Goal: Task Accomplishment & Management: Manage account settings

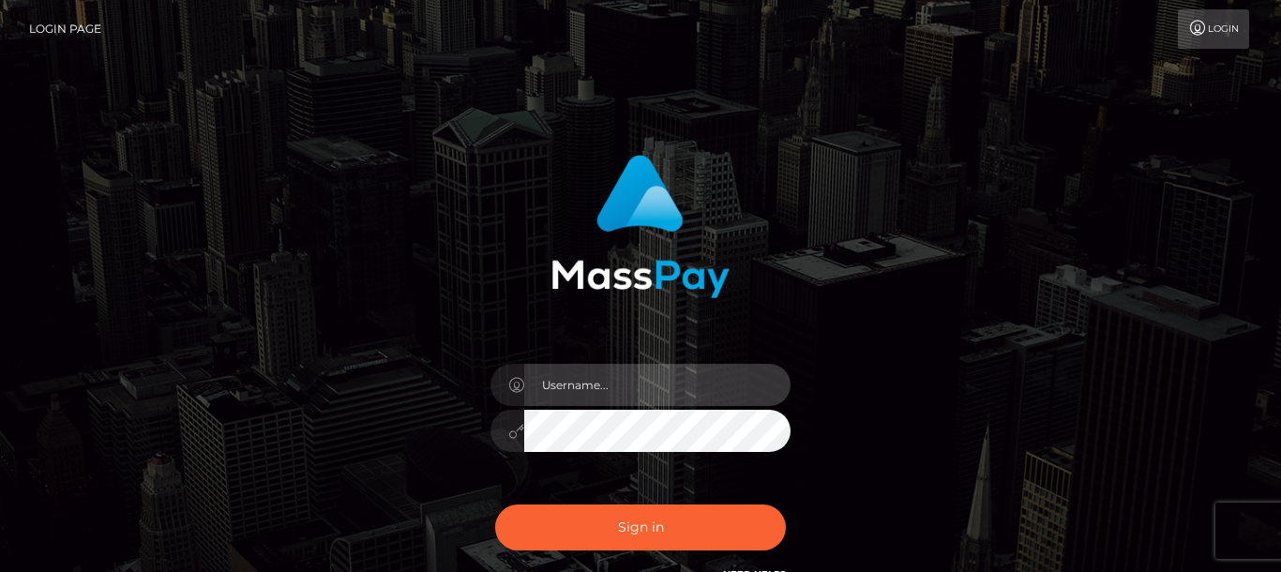
click at [568, 386] on input "text" at bounding box center [657, 385] width 266 height 42
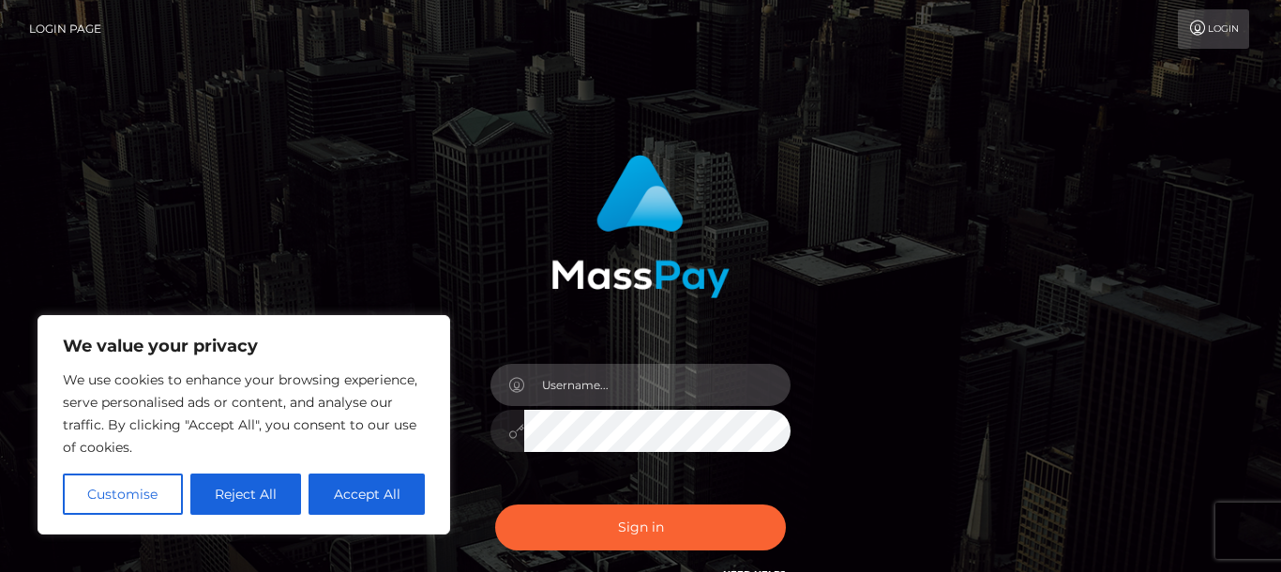
scroll to position [14, 0]
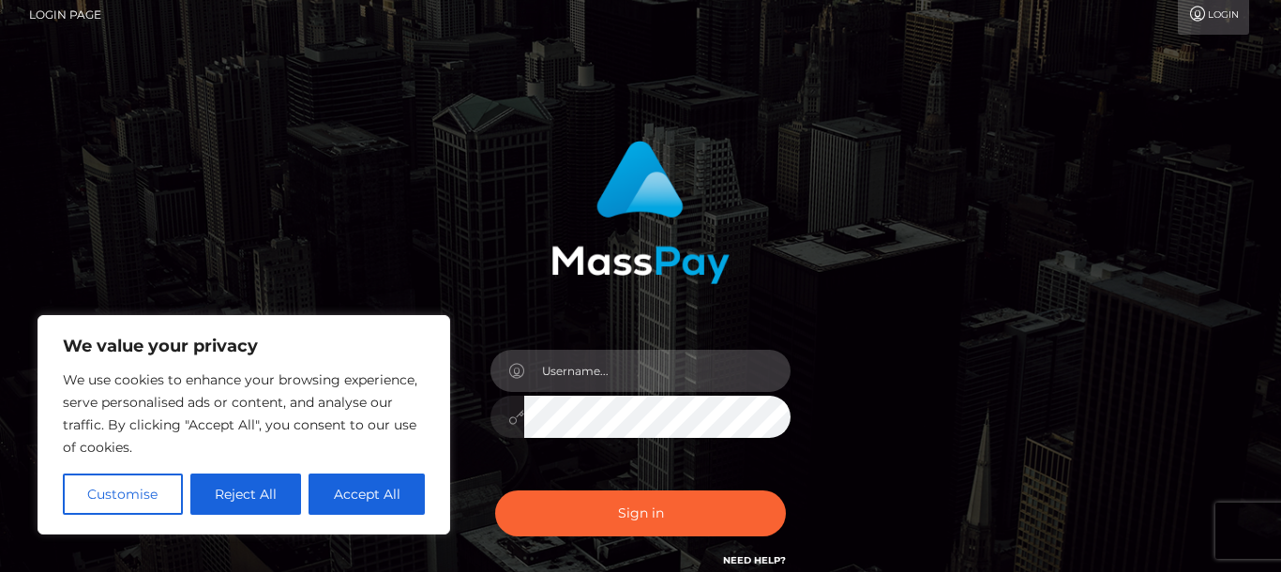
type input "[PERSON_NAME][EMAIL_ADDRESS][DOMAIN_NAME]"
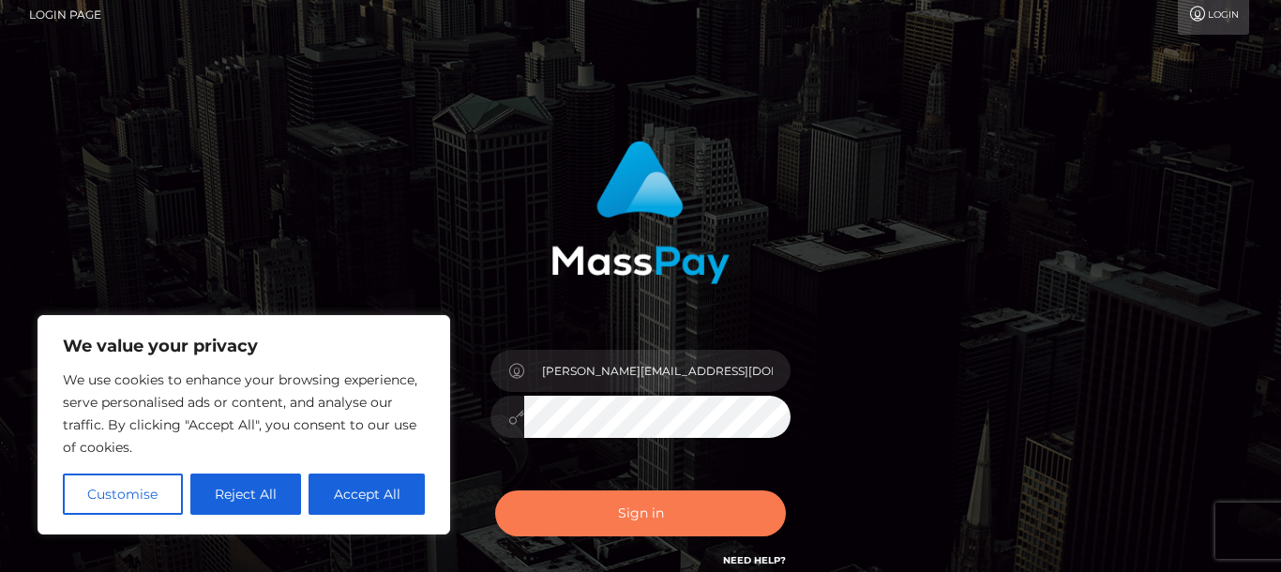
click at [589, 502] on button "Sign in" at bounding box center [640, 513] width 291 height 46
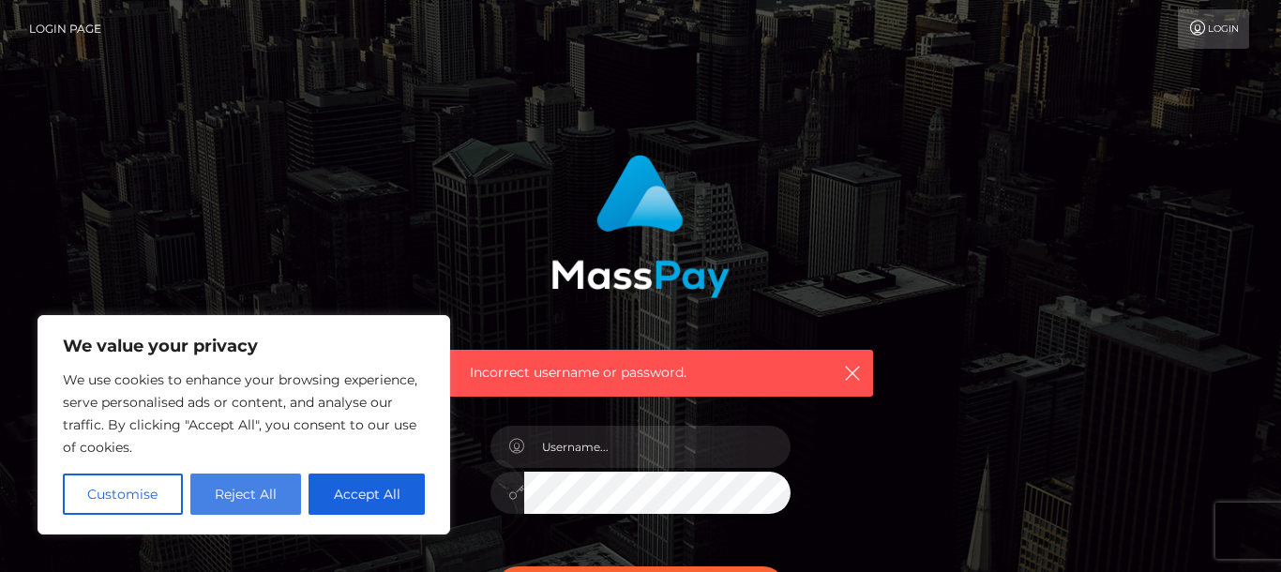
click at [250, 474] on html "We value your privacy We use cookies to enhance your browsing experience, serve…" at bounding box center [640, 410] width 1281 height 820
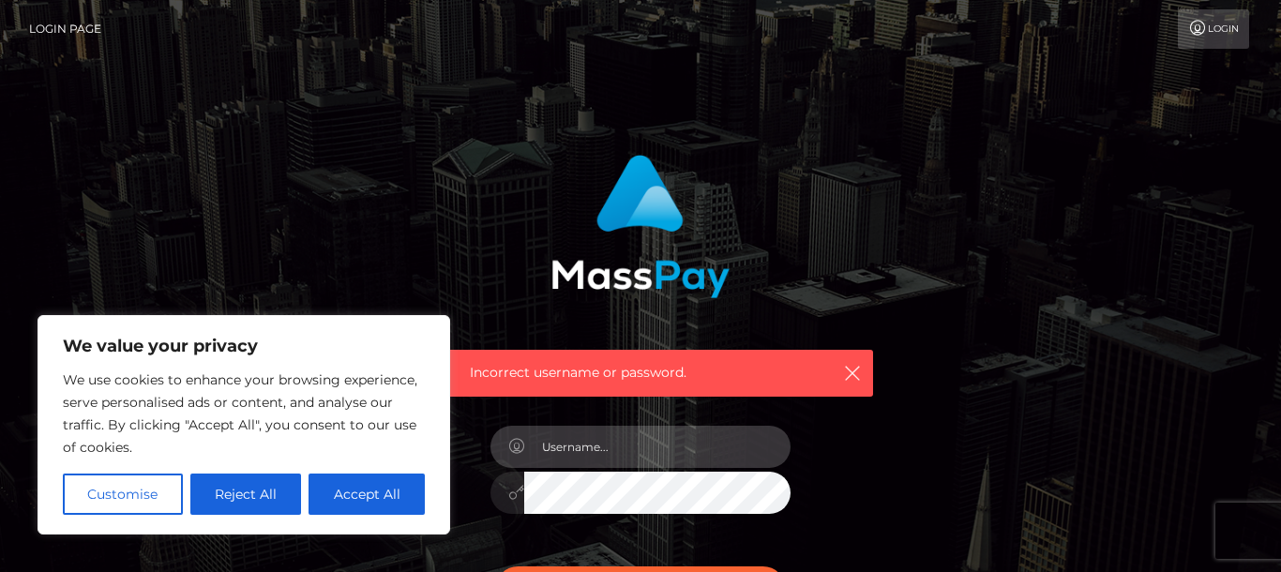
type input "sara_bourke@outlook.com"
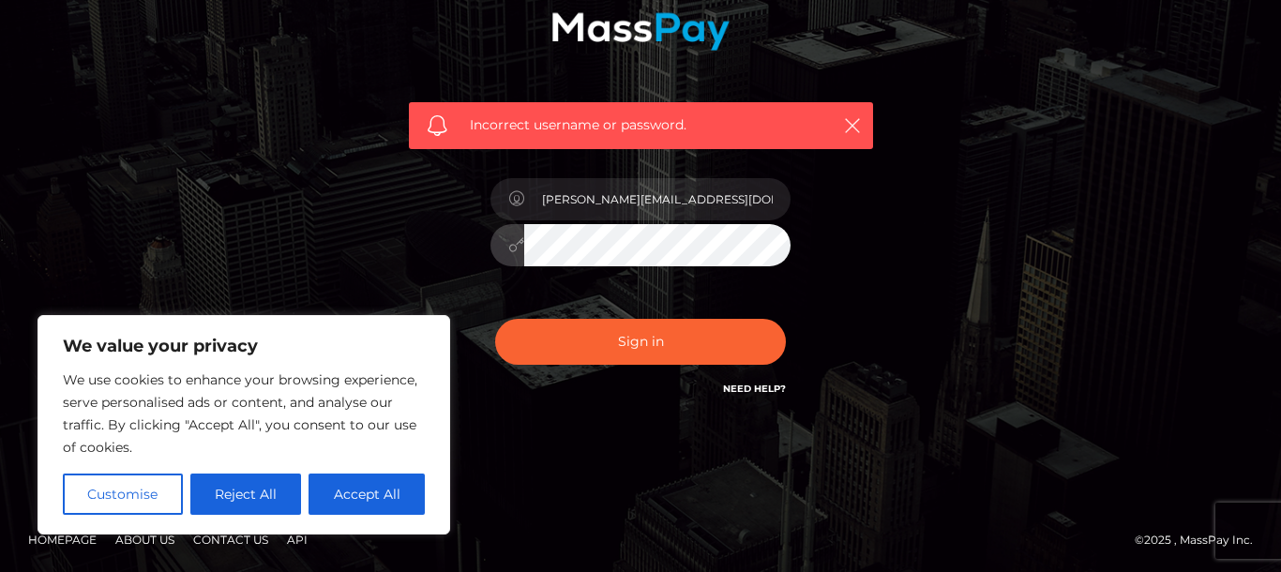
scroll to position [247, 0]
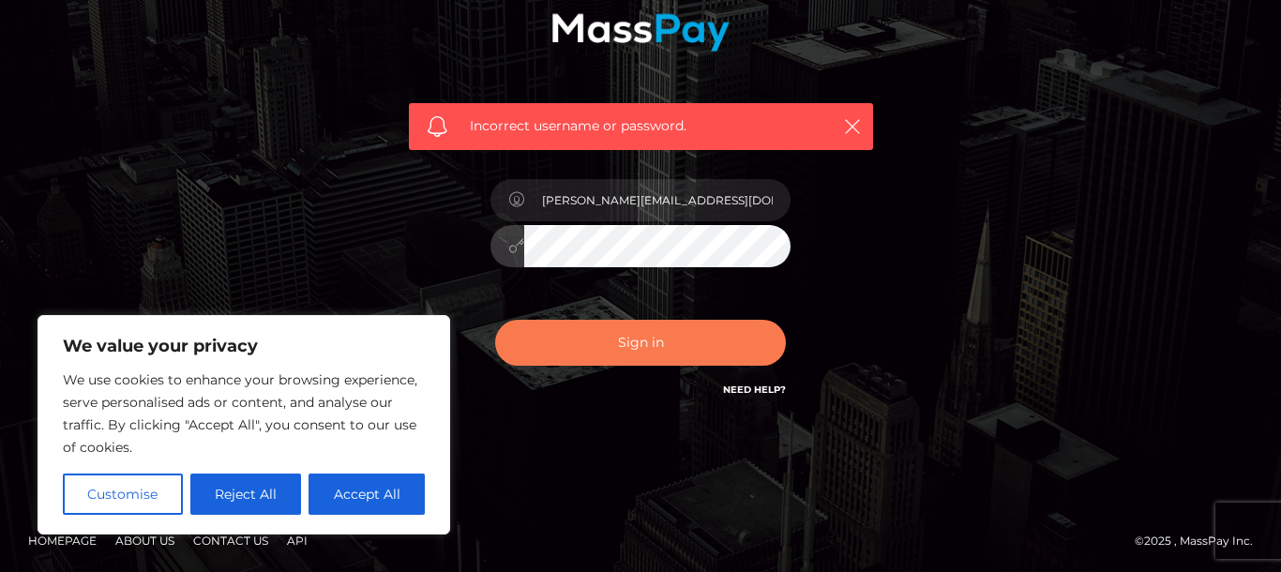
click at [590, 342] on button "Sign in" at bounding box center [640, 343] width 291 height 46
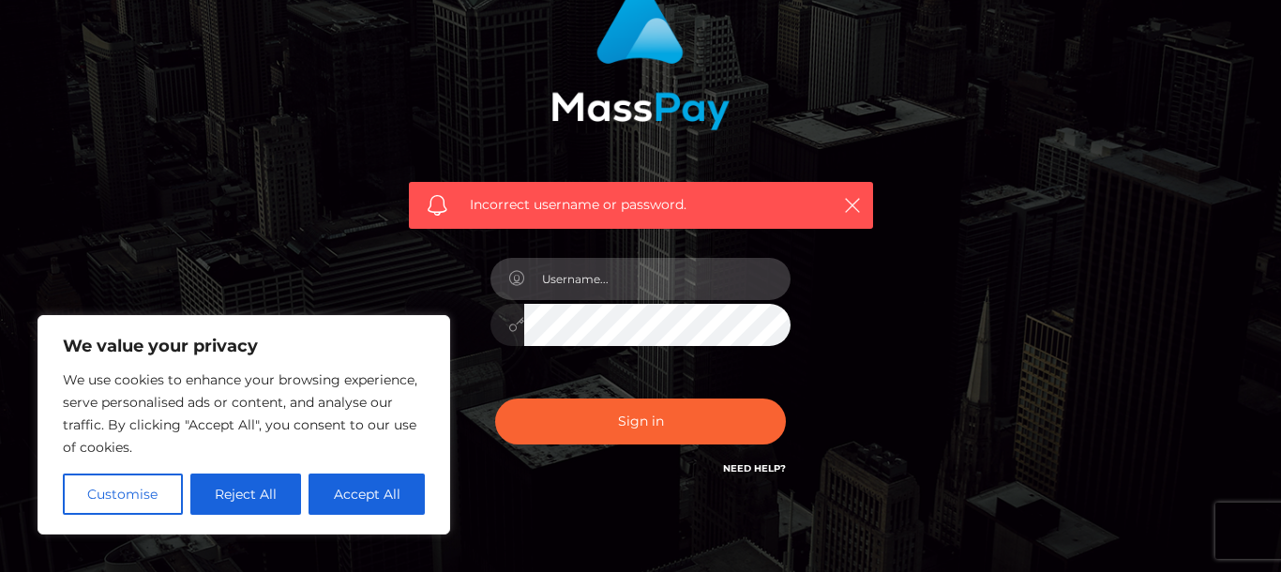
scroll to position [169, 0]
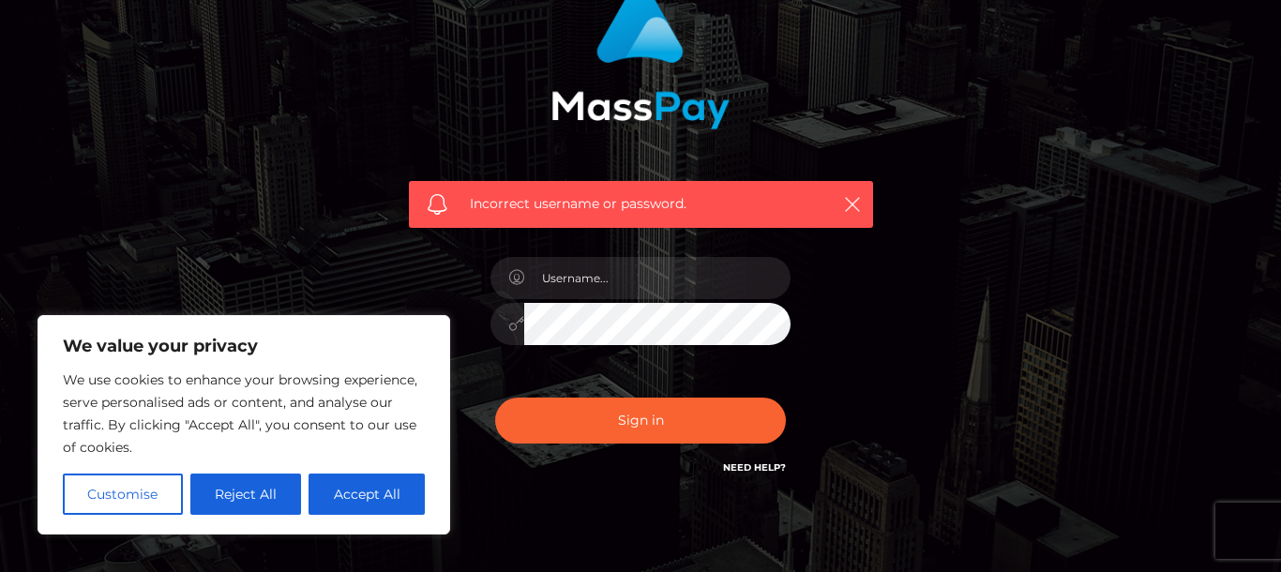
click at [487, 316] on div at bounding box center [640, 314] width 328 height 143
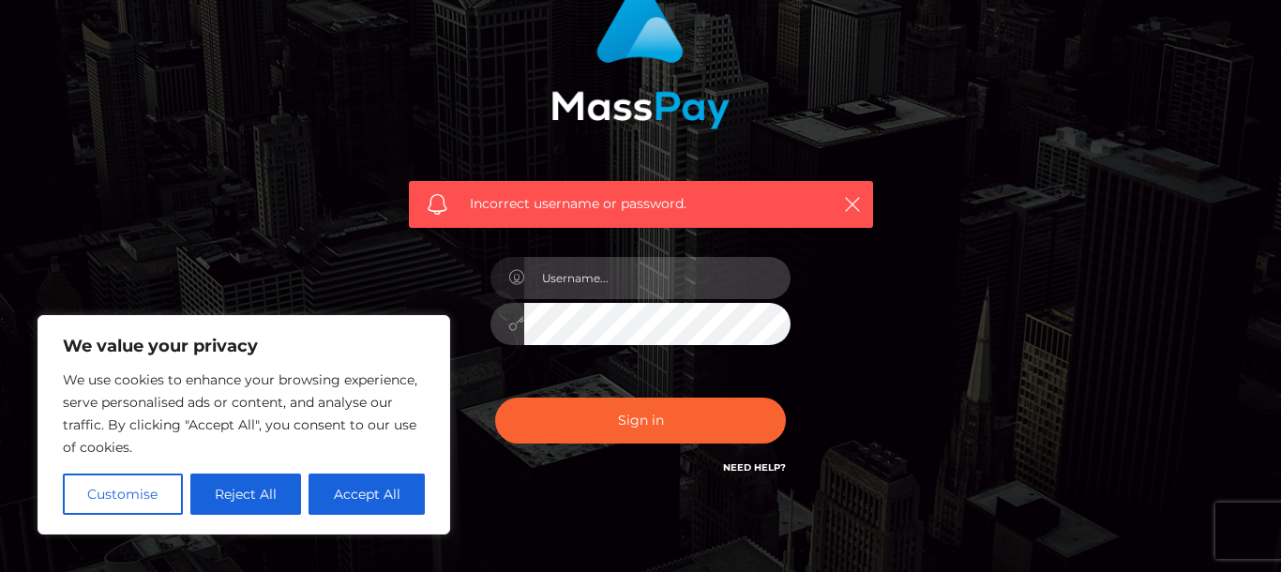
click at [575, 280] on input "text" at bounding box center [657, 278] width 266 height 42
paste input "sara_bourke@outlook.com"
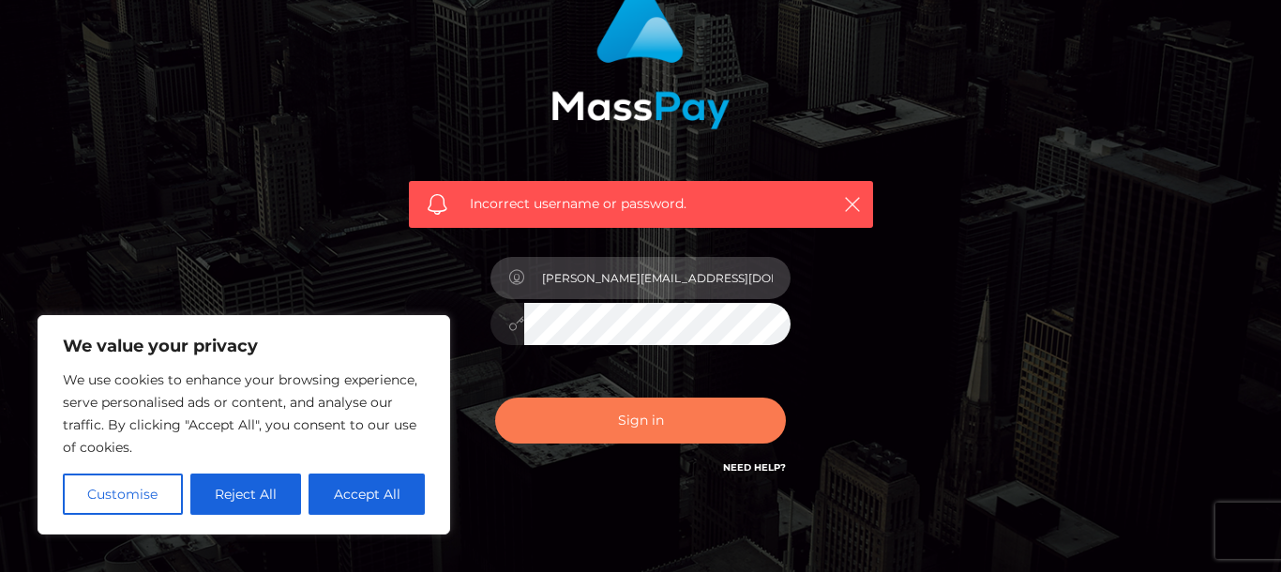
type input "sara_bourke@outlook.com"
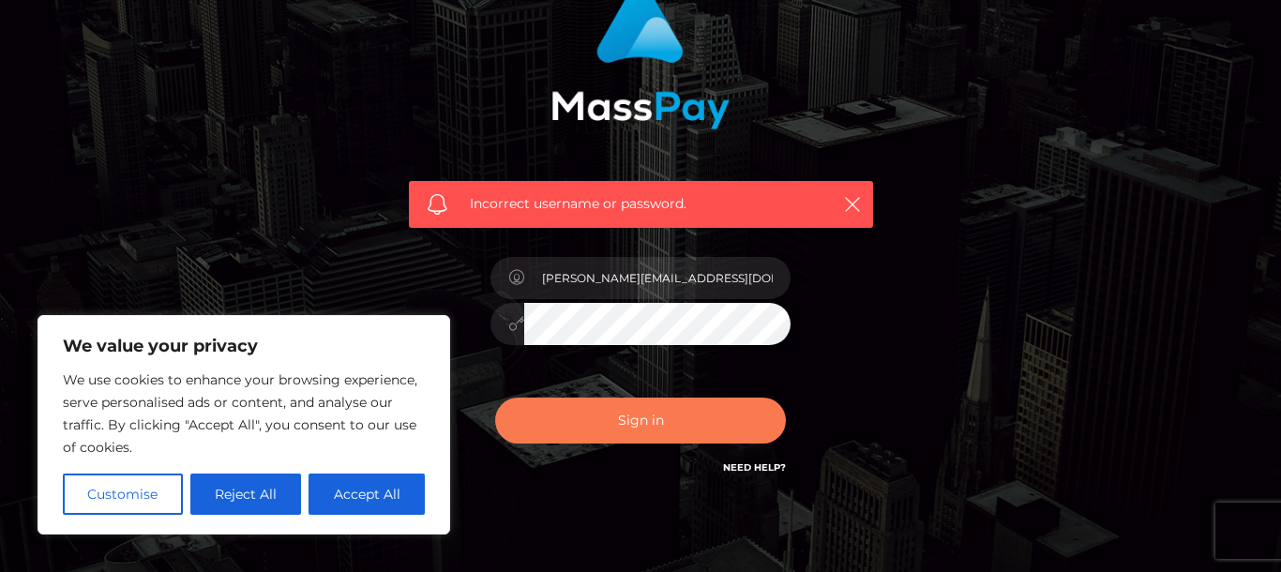
click at [731, 416] on button "Sign in" at bounding box center [640, 420] width 291 height 46
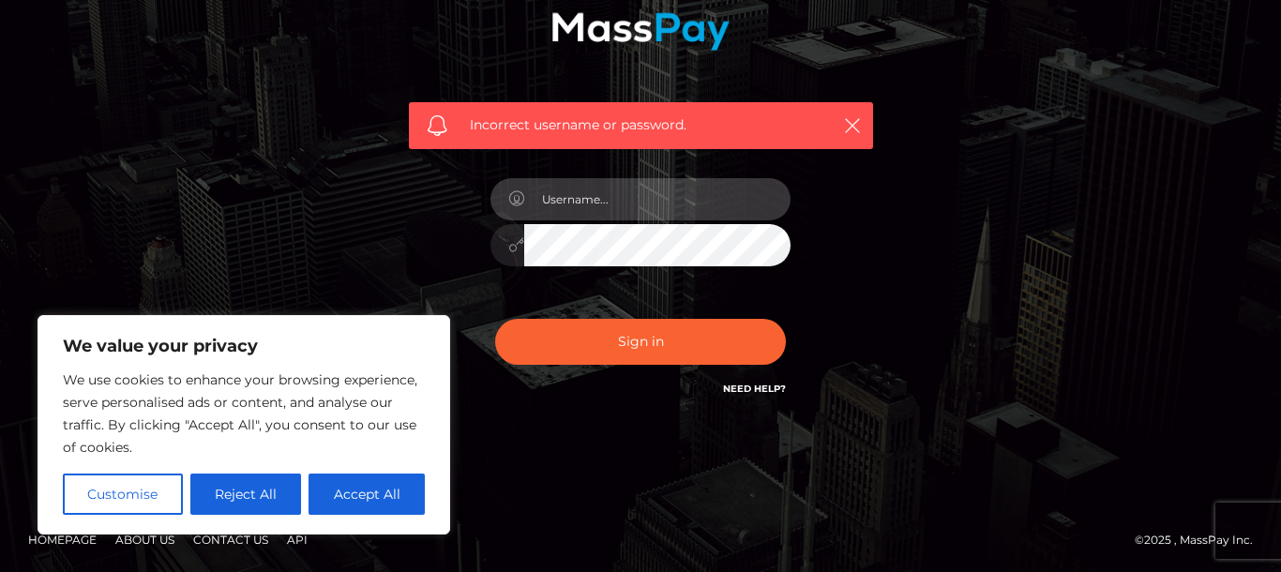
scroll to position [247, 0]
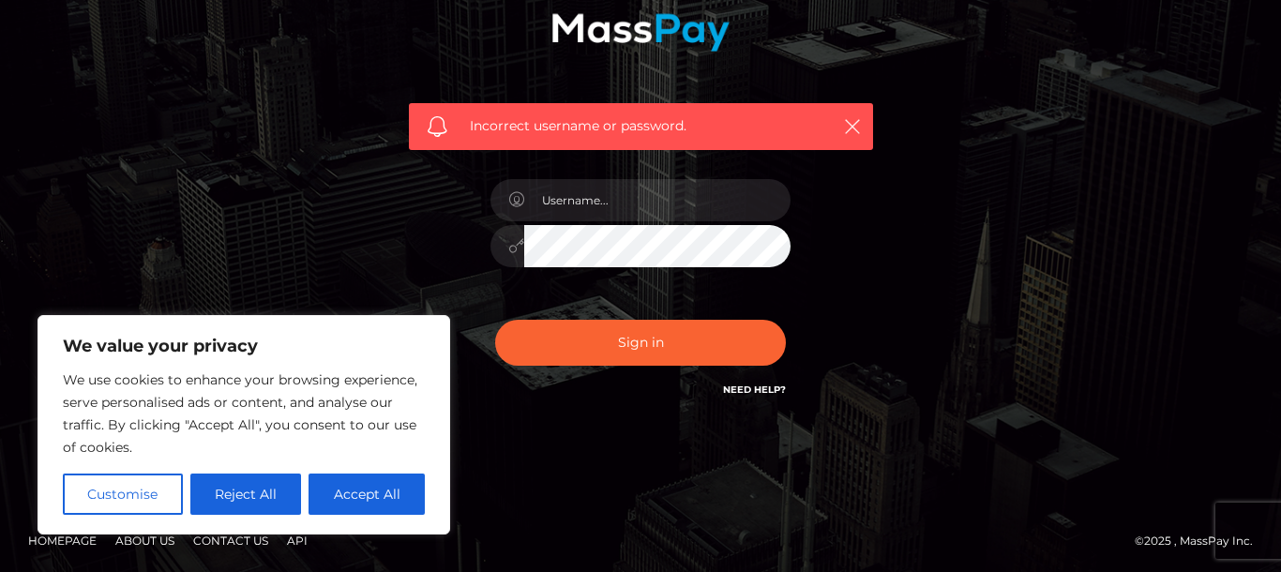
drag, startPoint x: 247, startPoint y: 500, endPoint x: 262, endPoint y: 397, distance: 104.3
click at [260, 397] on div "We use cookies to enhance your browsing experience, serve personalised ads or c…" at bounding box center [244, 441] width 362 height 146
click at [260, 485] on button "Reject All" at bounding box center [246, 493] width 112 height 41
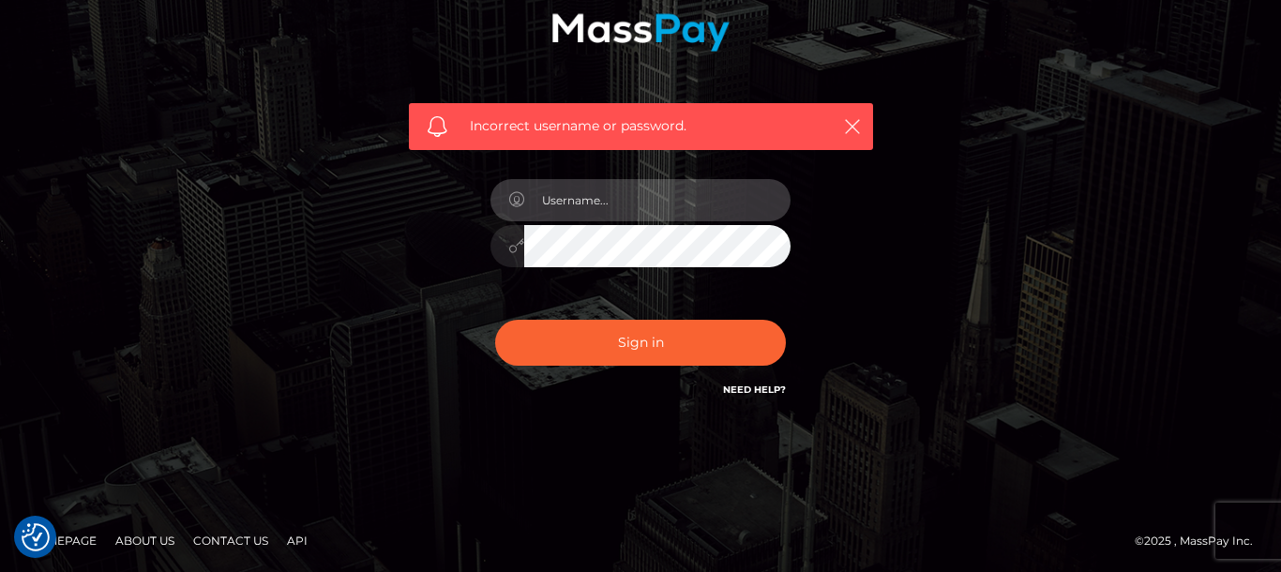
click at [578, 217] on input "text" at bounding box center [657, 200] width 266 height 42
paste input "sara_bourke@outlook.com"
type input "sara_bourke@outlook.com"
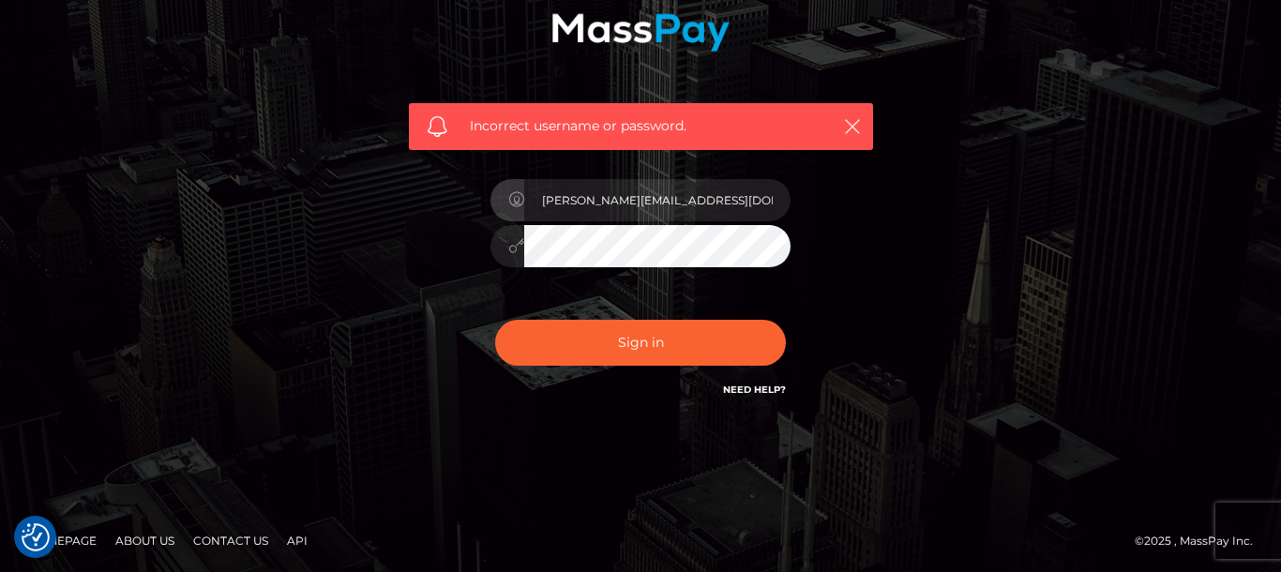
click at [463, 282] on div "Incorrect username or password. sara_bourke@outlook.com" at bounding box center [641, 154] width 492 height 520
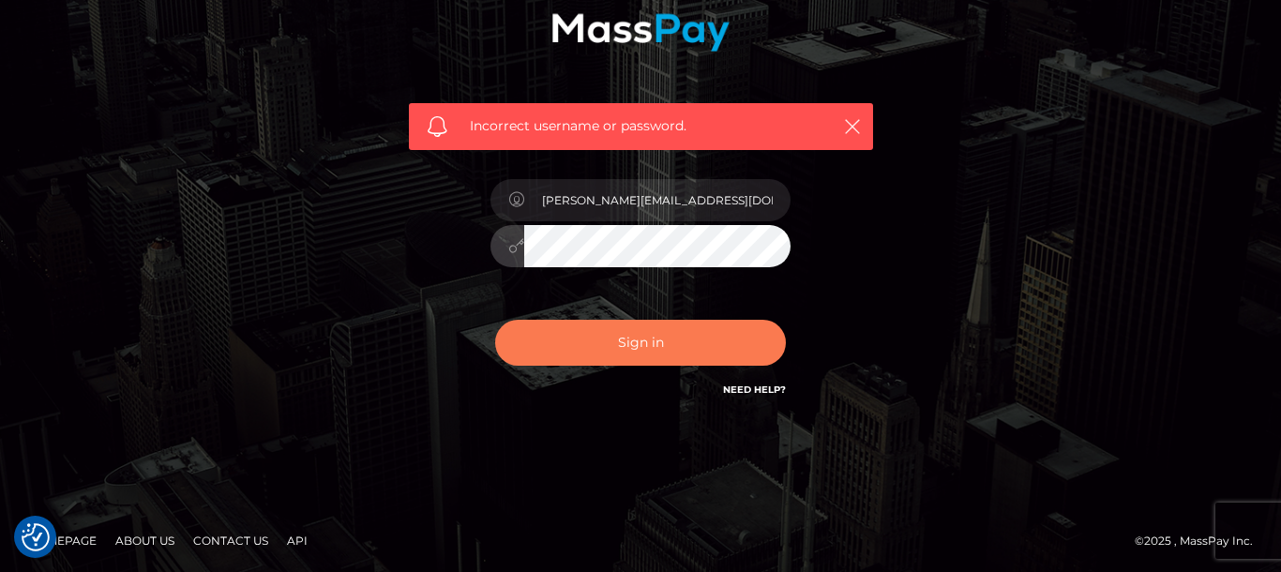
click at [629, 355] on button "Sign in" at bounding box center [640, 343] width 291 height 46
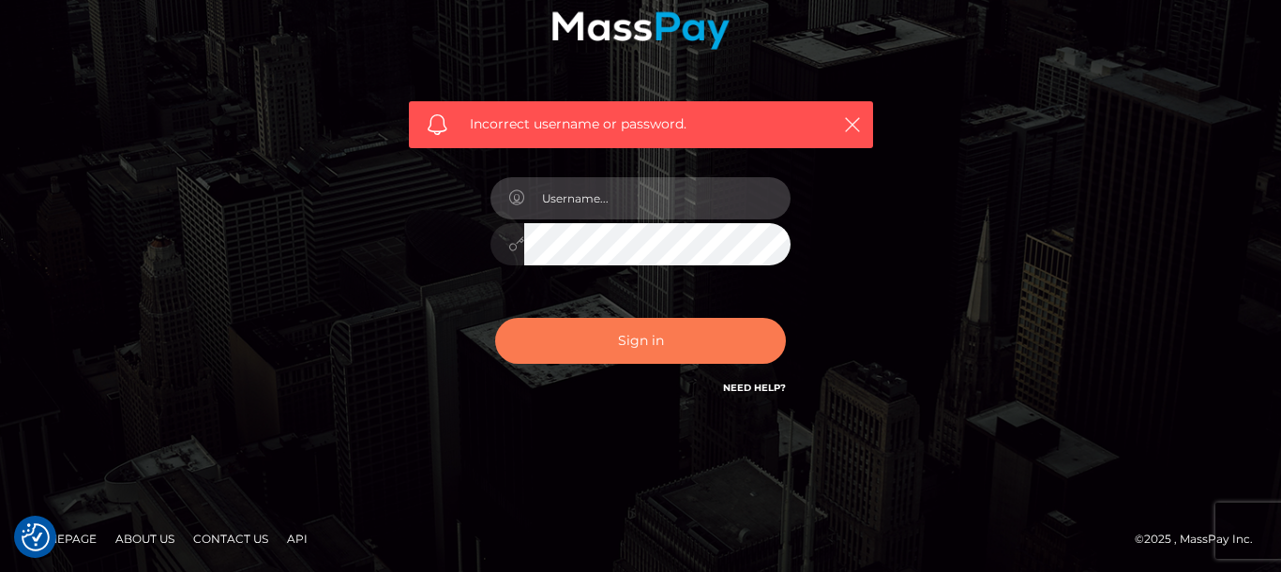
scroll to position [247, 0]
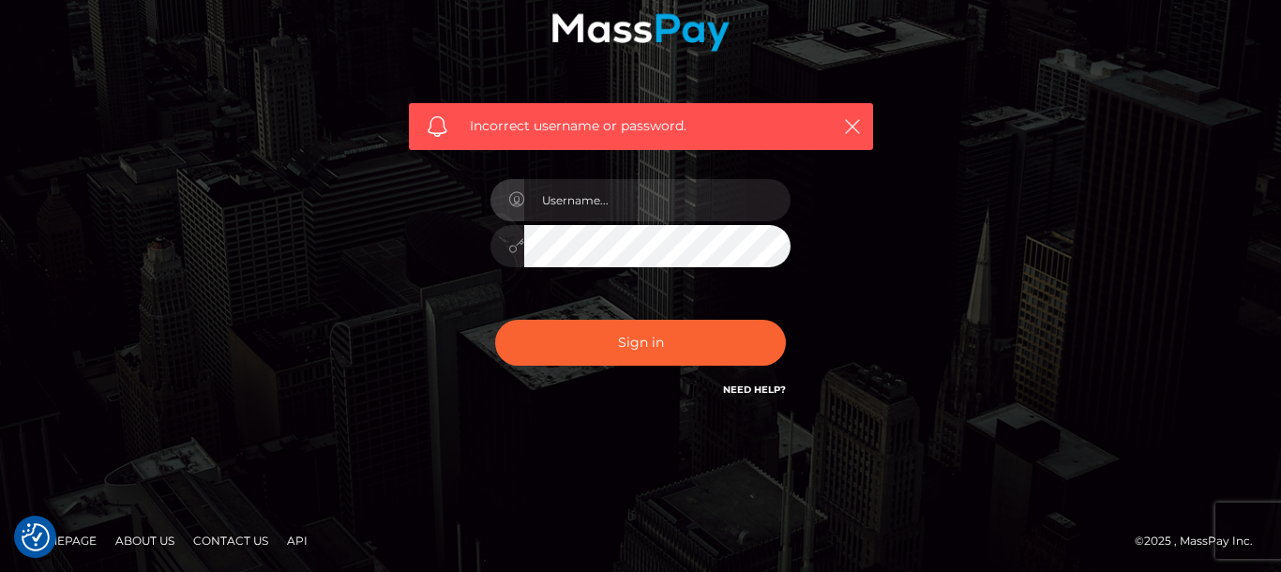
click at [751, 388] on link "Need Help?" at bounding box center [754, 389] width 63 height 12
click at [852, 128] on icon "button" at bounding box center [852, 126] width 19 height 19
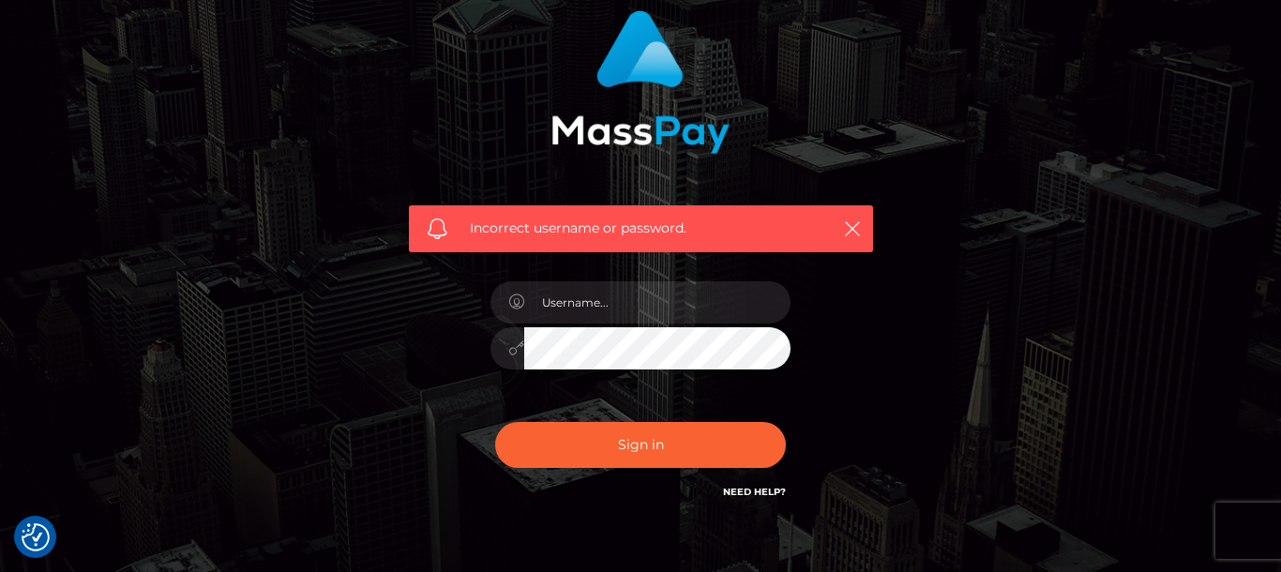
scroll to position [143, 0]
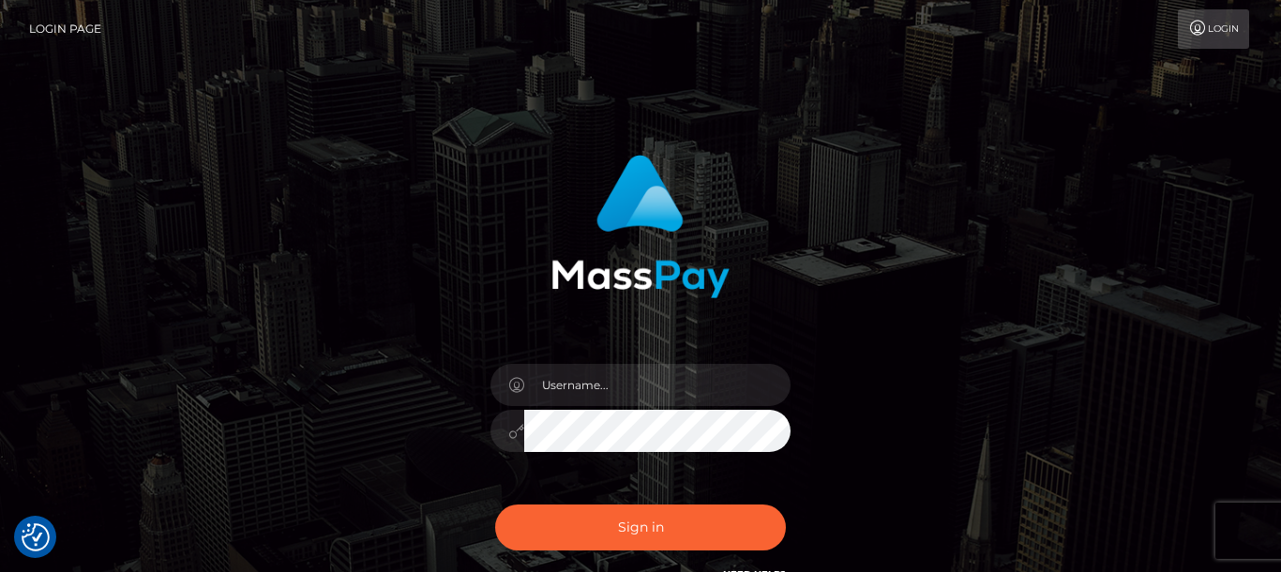
click at [1207, 22] on link "Login" at bounding box center [1212, 28] width 71 height 39
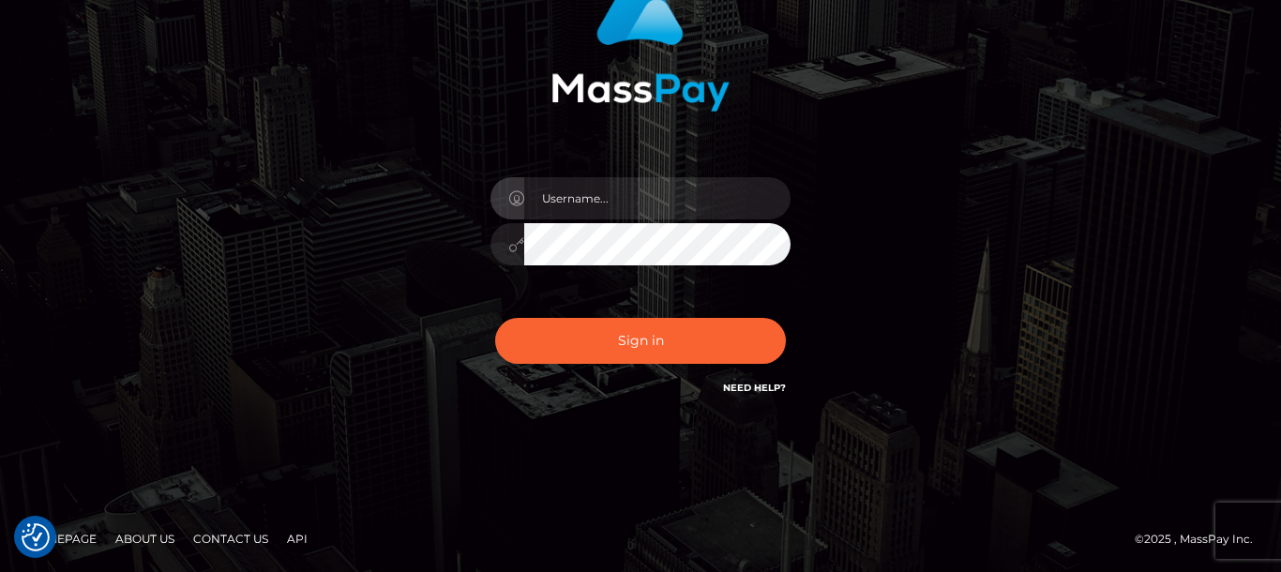
scroll to position [185, 0]
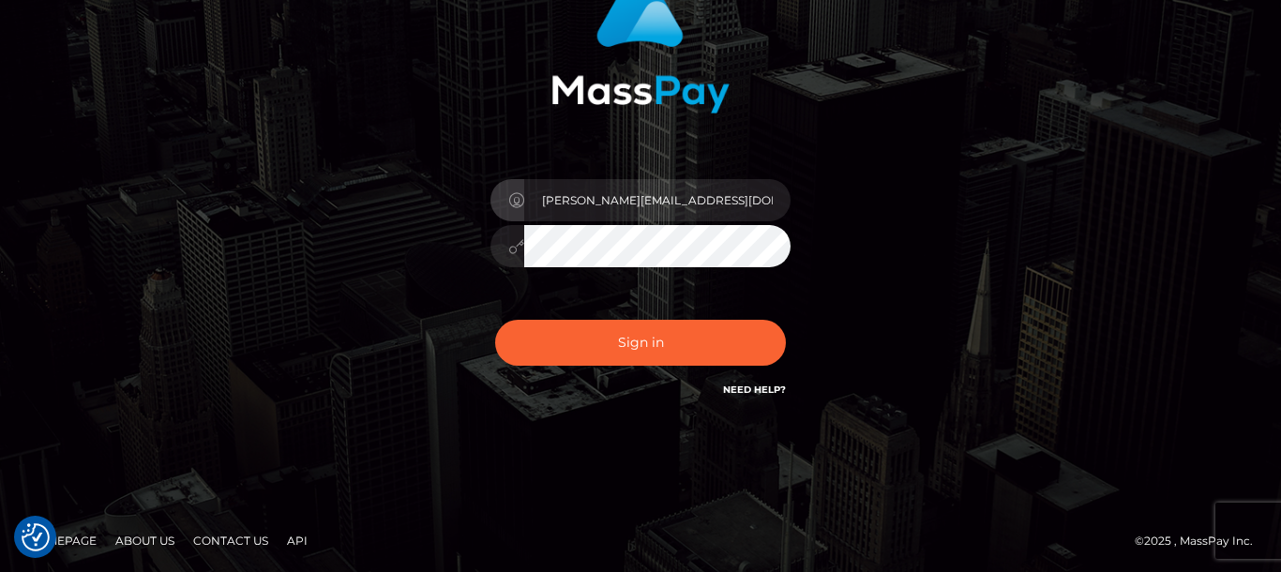
click at [441, 292] on div "sara_bourke@outlook.com Sign in" at bounding box center [641, 185] width 492 height 458
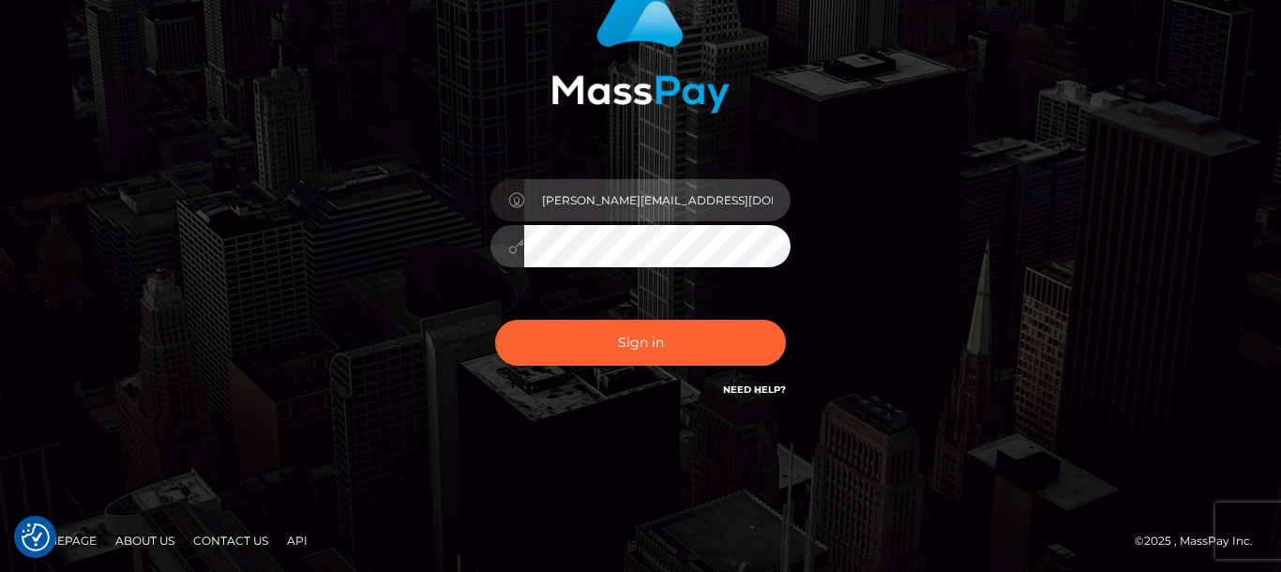
click at [705, 200] on input "sara_bourke@outlook.com" at bounding box center [657, 200] width 266 height 42
drag, startPoint x: 705, startPoint y: 200, endPoint x: 565, endPoint y: 202, distance: 139.7
click at [565, 202] on input "sara_bourke@outlook.com" at bounding box center [657, 200] width 266 height 42
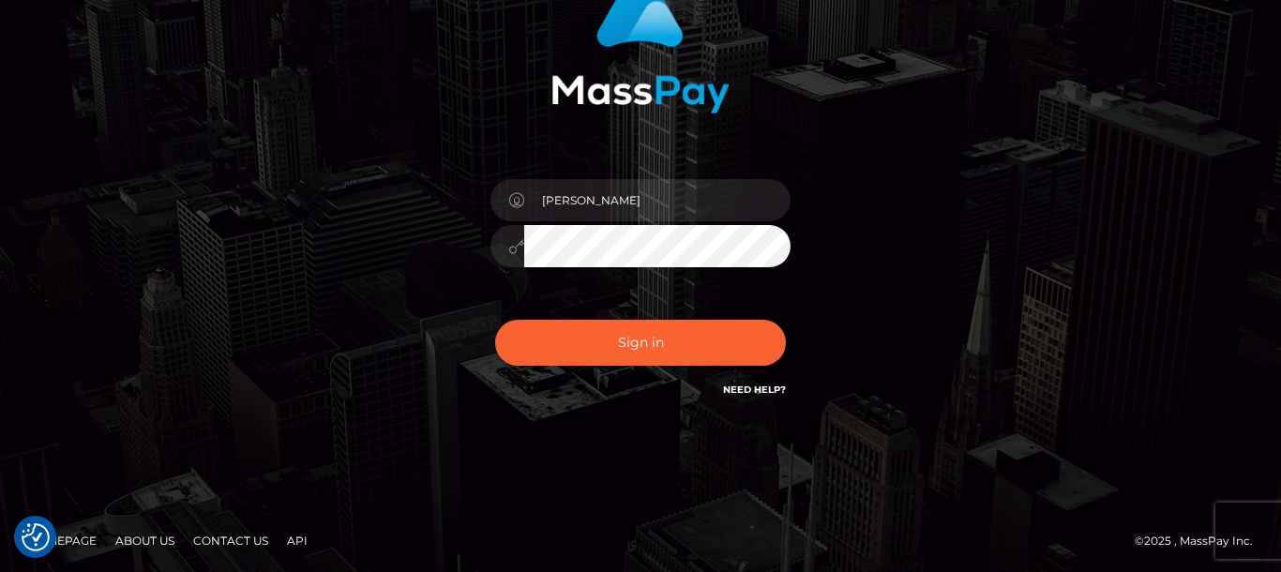
click at [375, 259] on div "sara Sign in" at bounding box center [640, 194] width 1069 height 477
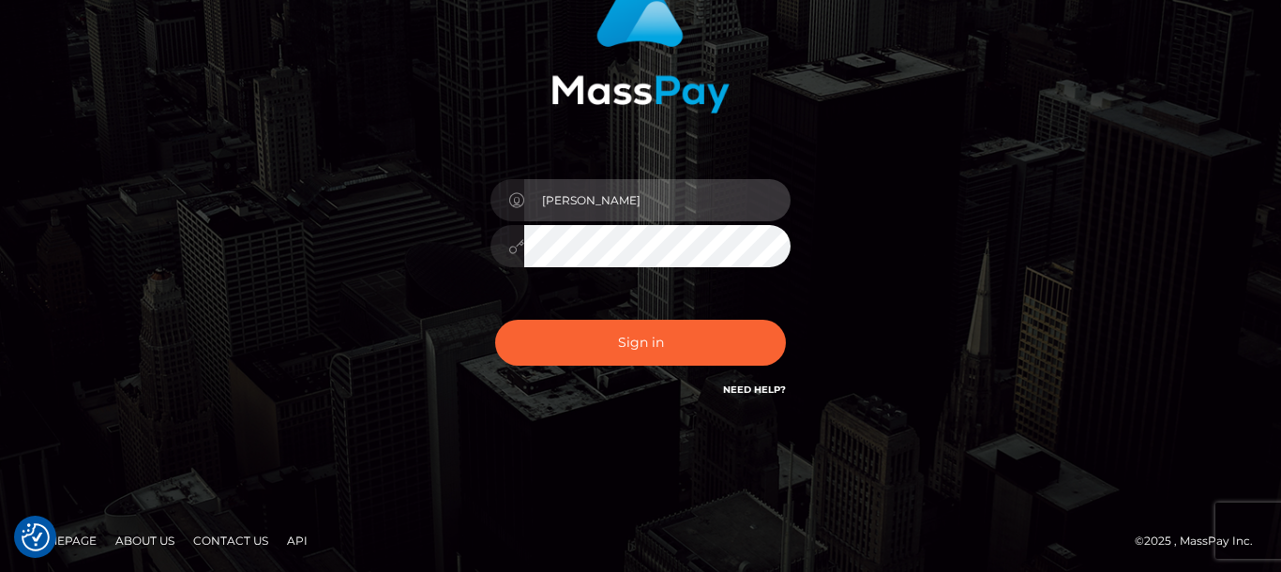
click at [597, 205] on input "sara" at bounding box center [657, 200] width 266 height 42
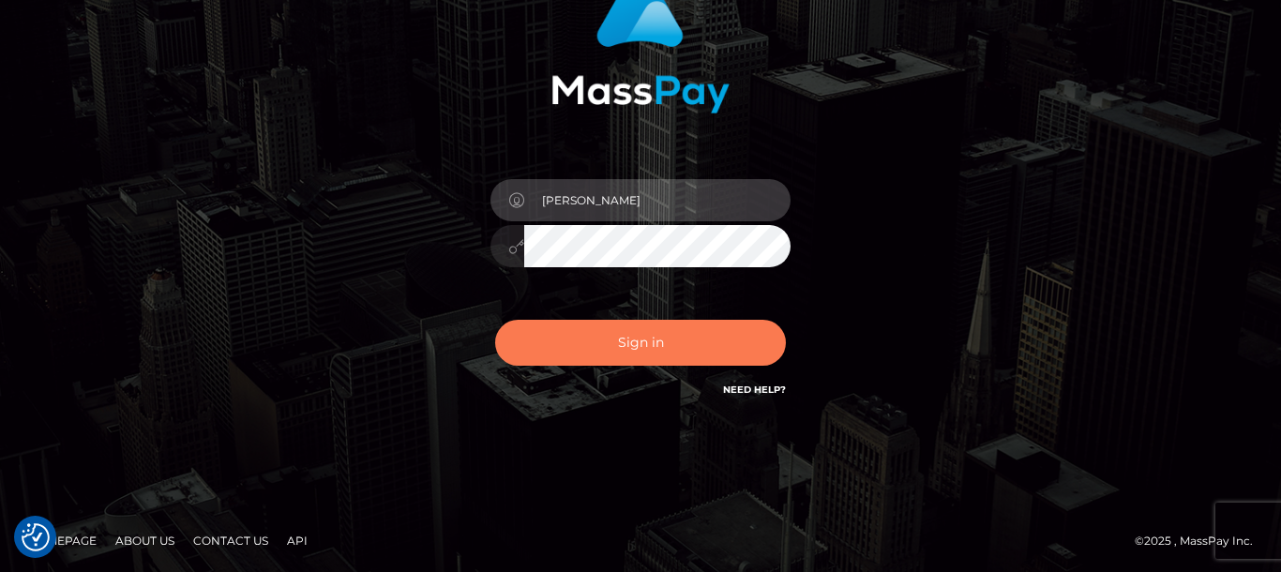
type input "sara bourke"
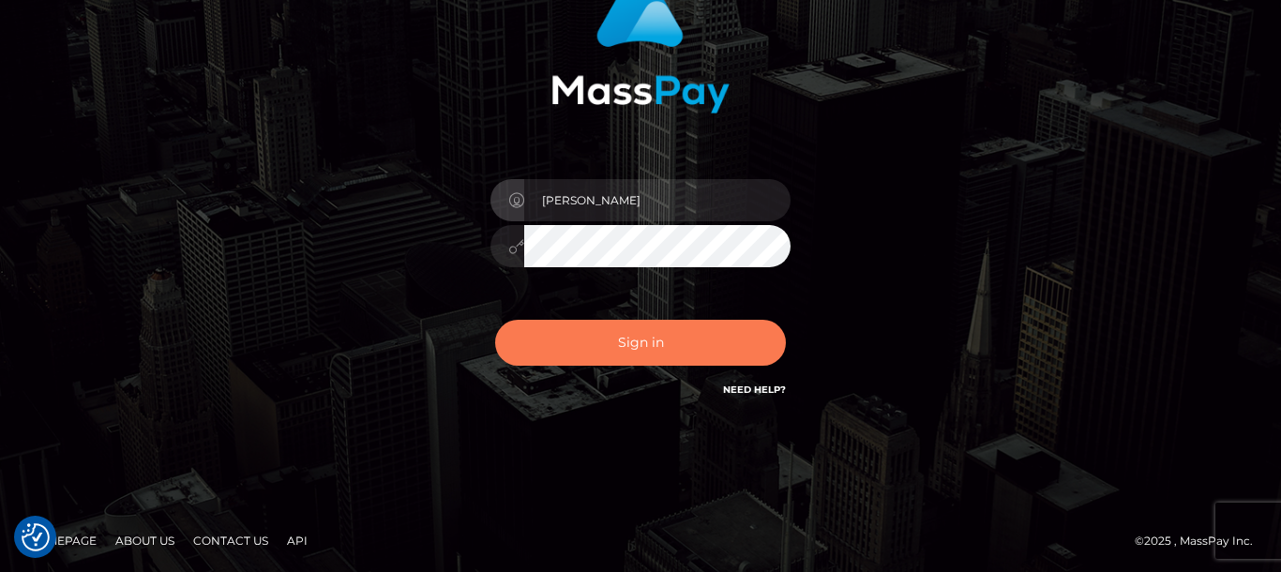
click at [597, 346] on button "Sign in" at bounding box center [640, 343] width 291 height 46
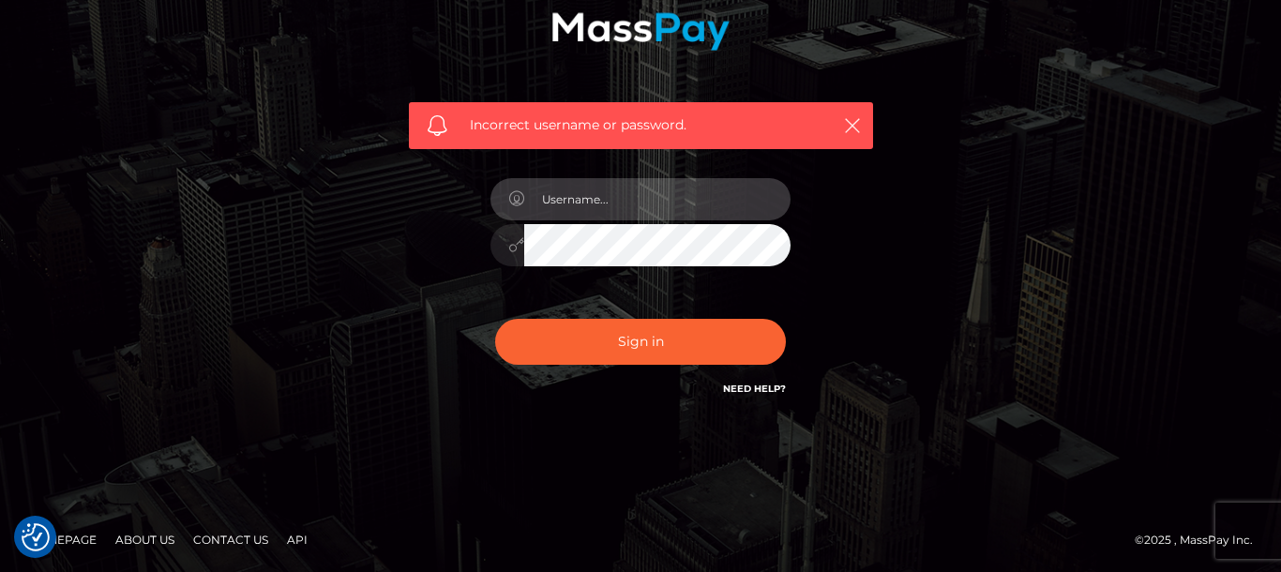
scroll to position [247, 0]
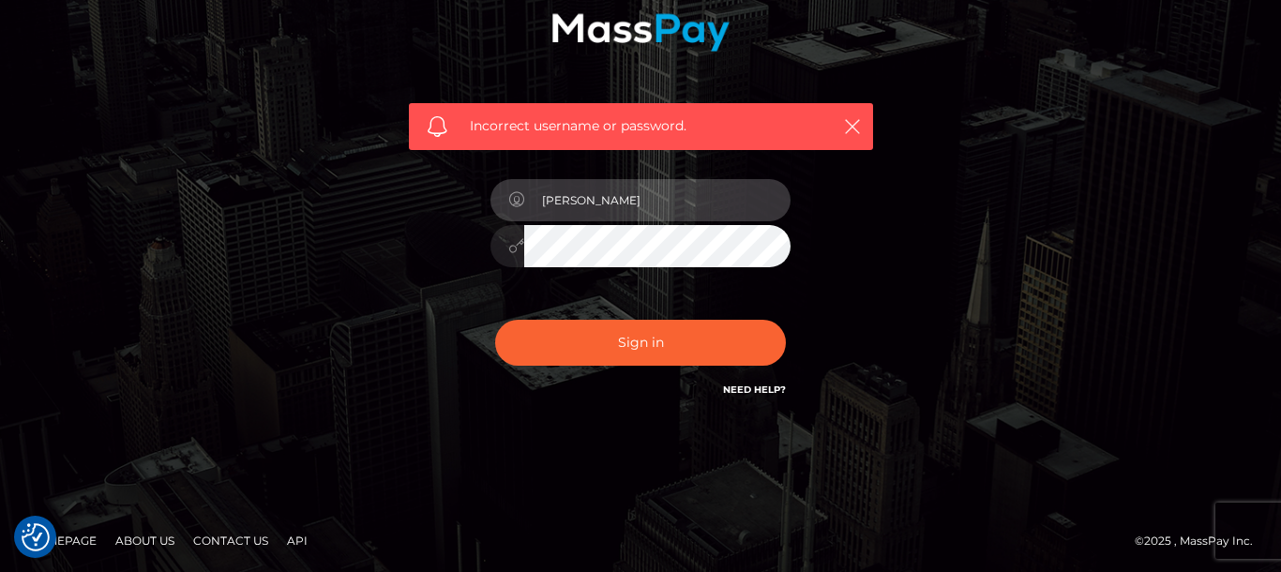
type input "sarah rahimi"
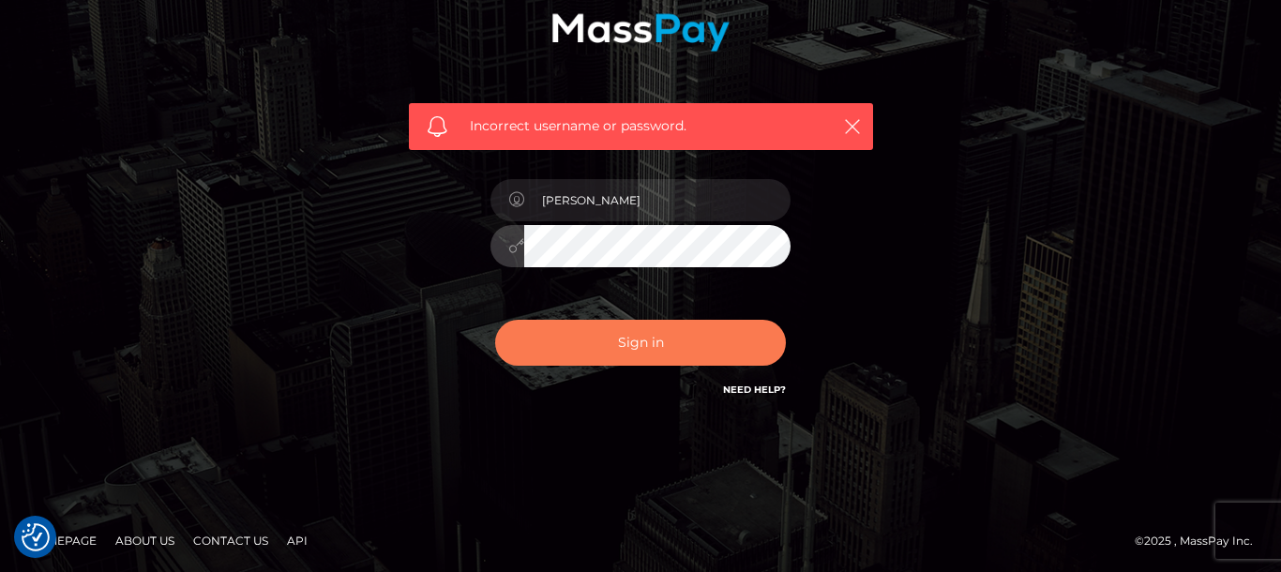
click at [562, 335] on button "Sign in" at bounding box center [640, 343] width 291 height 46
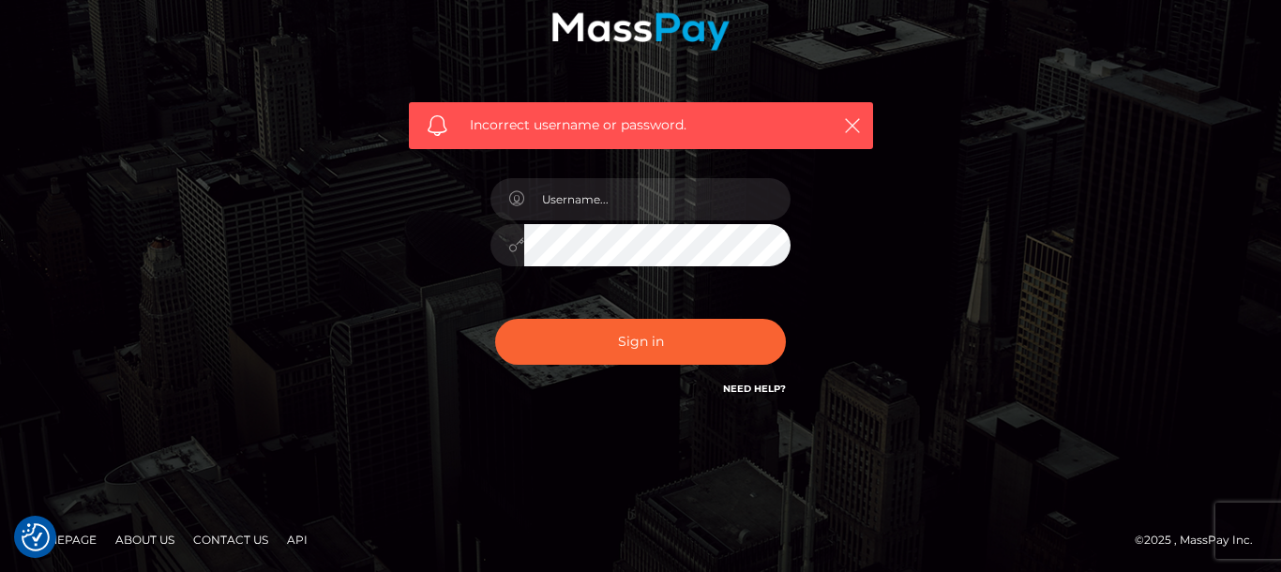
scroll to position [247, 0]
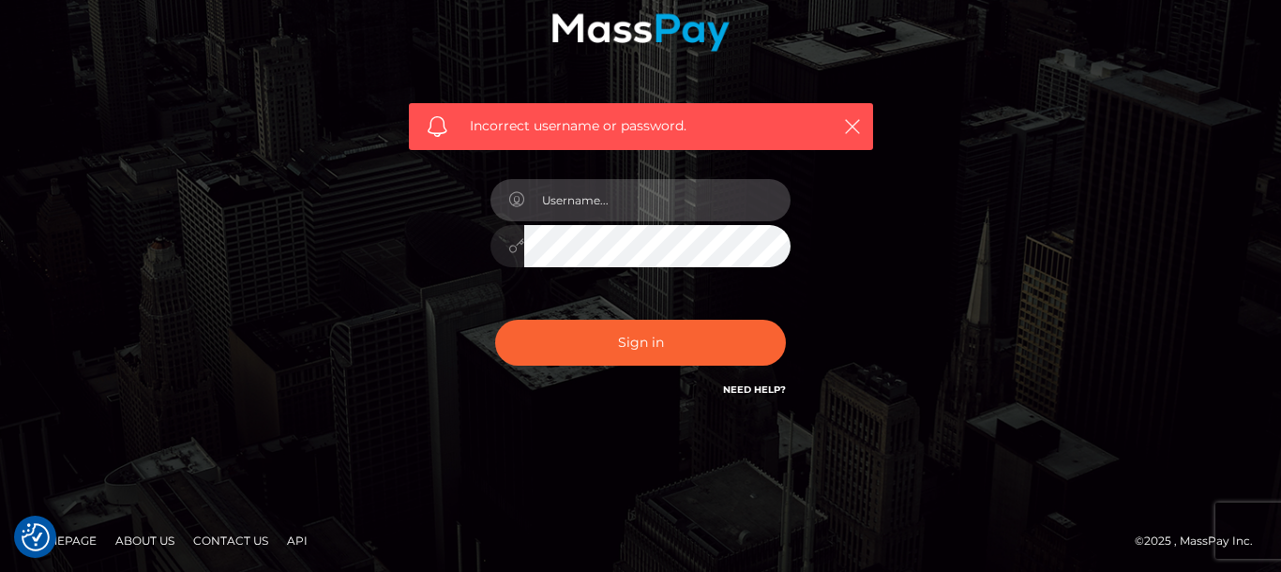
type input "sara_bourke@outlook.com"
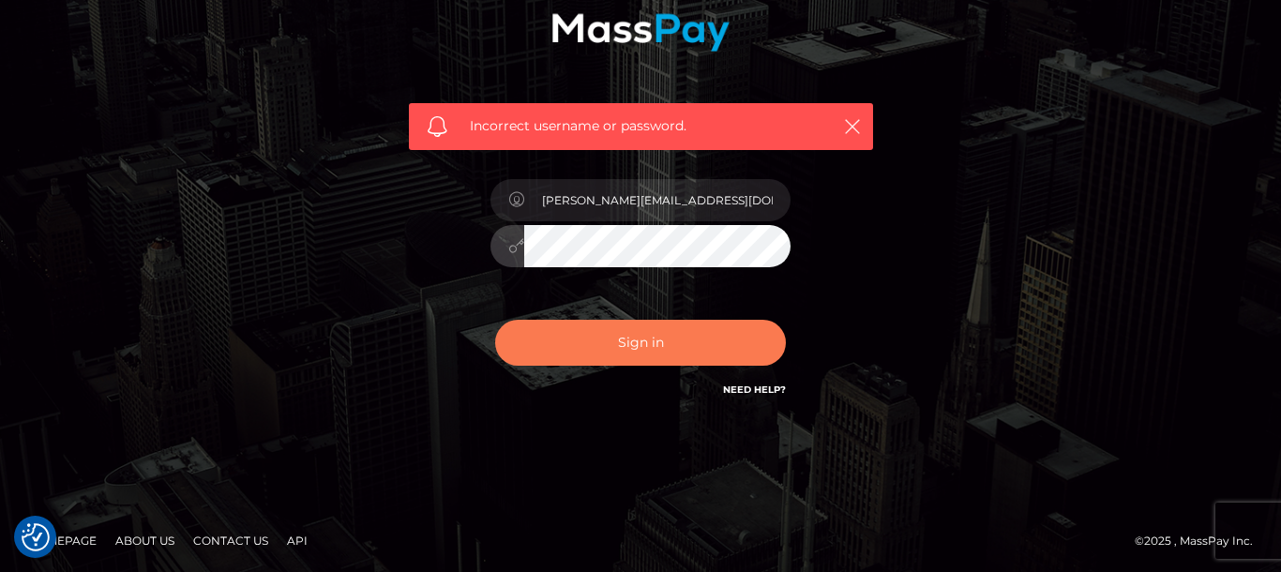
click at [607, 351] on button "Sign in" at bounding box center [640, 343] width 291 height 46
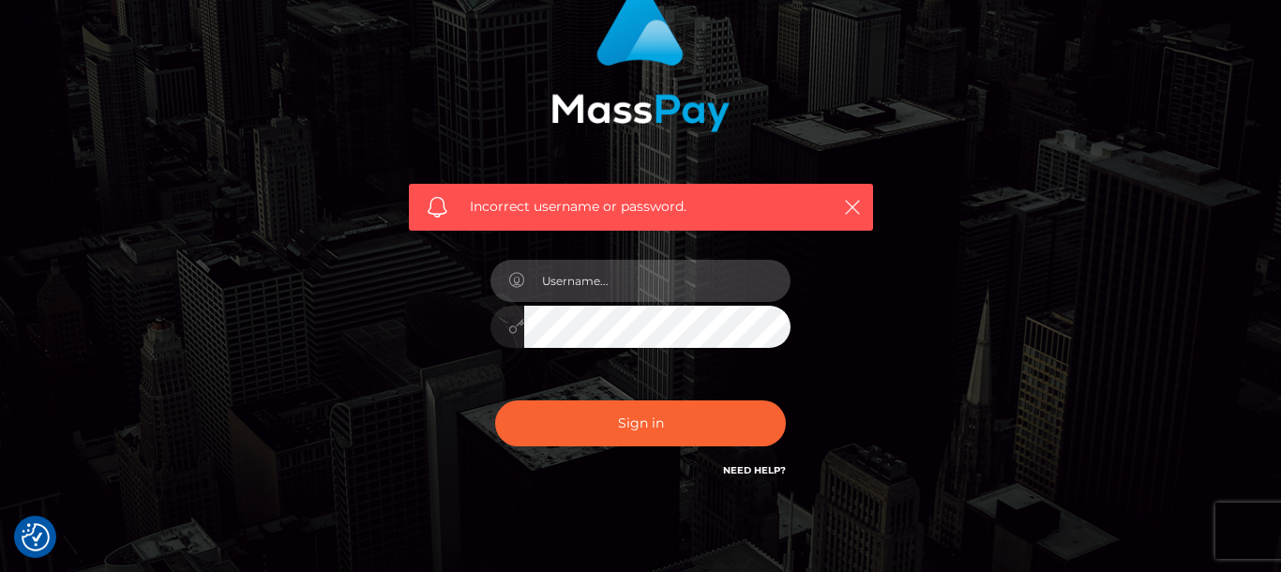
scroll to position [215, 0]
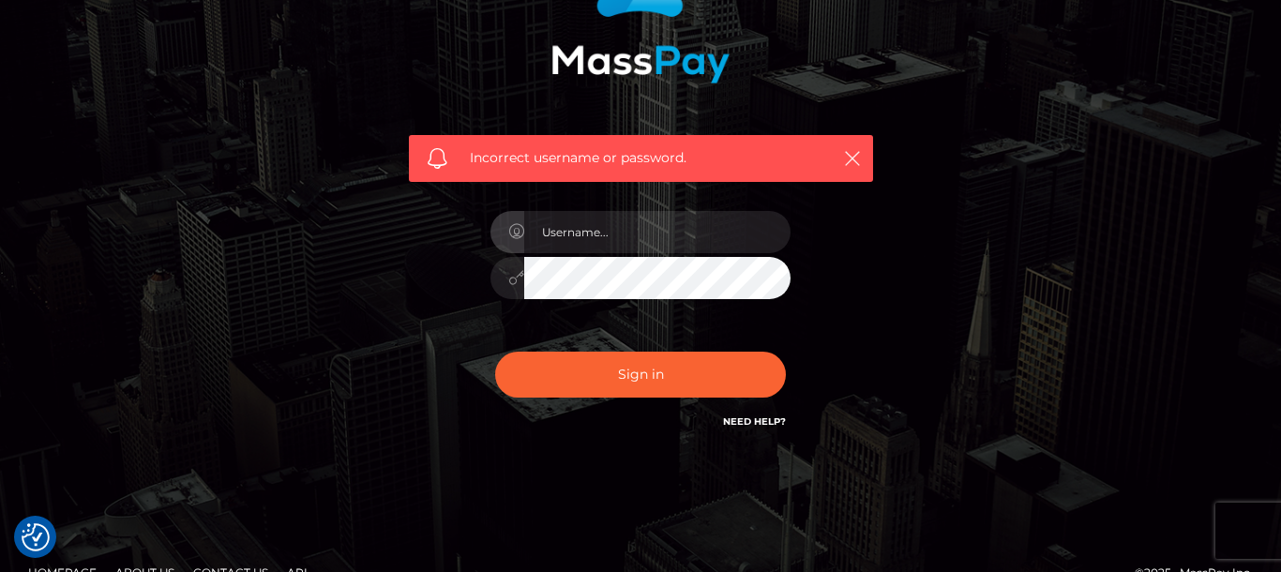
click at [664, 162] on span "Incorrect username or password." at bounding box center [641, 158] width 342 height 20
